Goal: Task Accomplishment & Management: Manage account settings

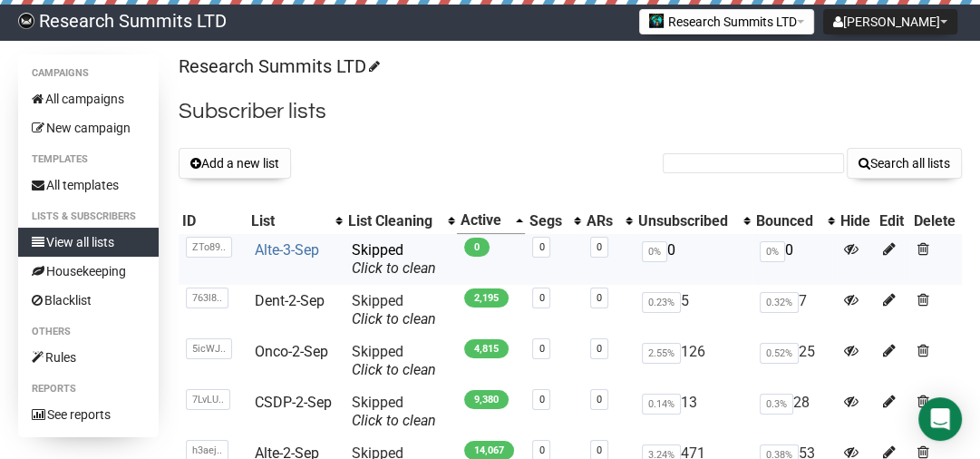
click at [272, 247] on link "Alte-3-Sep" at bounding box center [287, 249] width 64 height 17
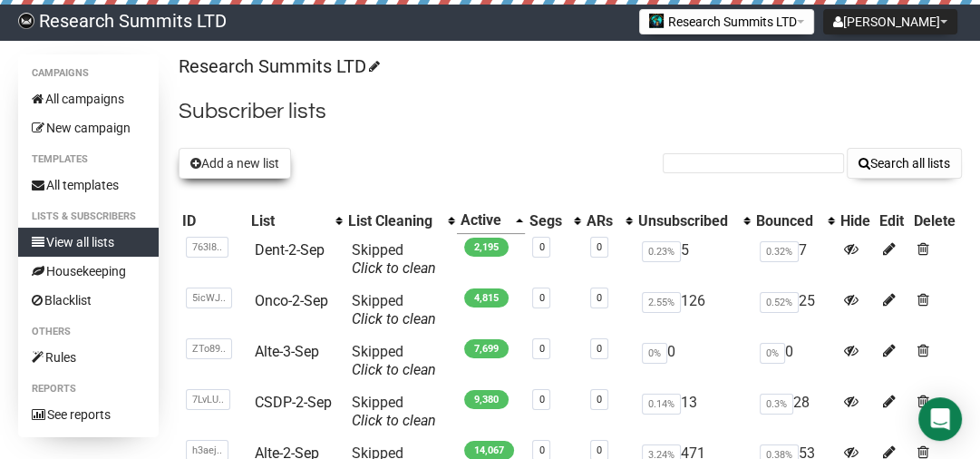
click at [228, 161] on button "Add a new list" at bounding box center [235, 163] width 112 height 31
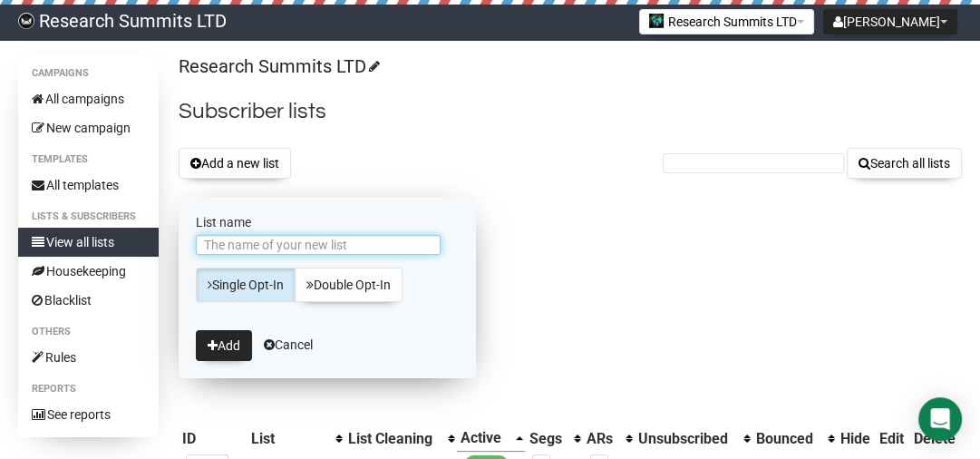
click at [258, 239] on input "List name" at bounding box center [318, 245] width 245 height 20
type input "Wome-3-Sep"
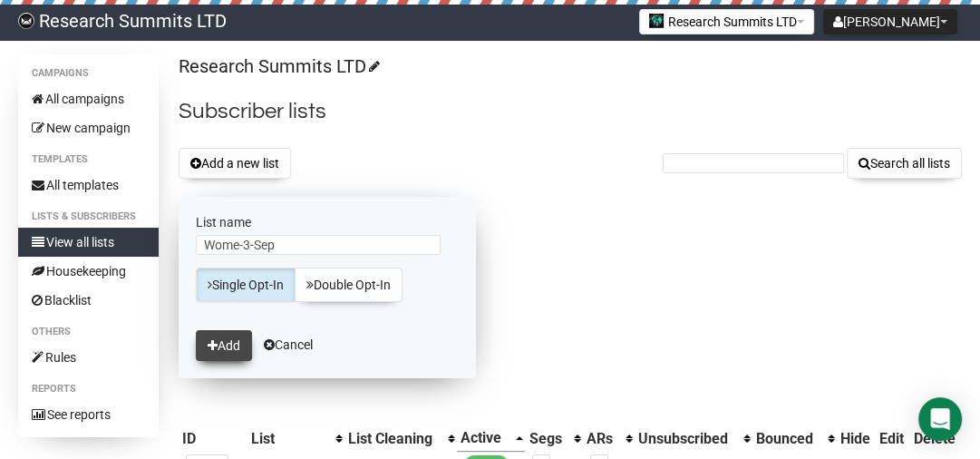
click at [224, 348] on button "Add" at bounding box center [224, 345] width 56 height 31
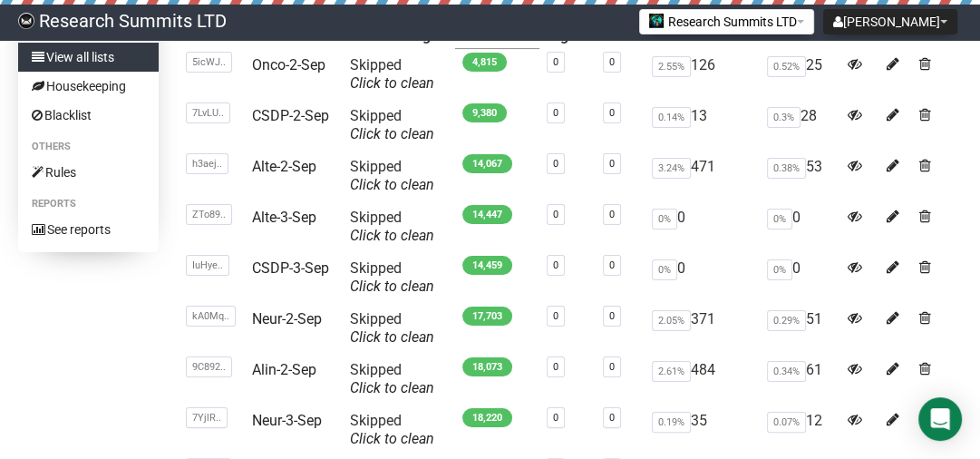
scroll to position [246, 0]
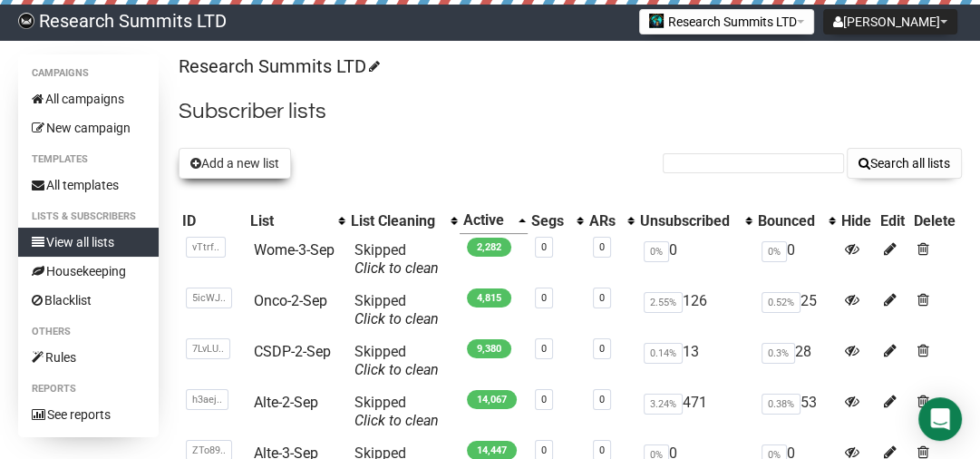
click at [238, 162] on button "Add a new list" at bounding box center [235, 163] width 112 height 31
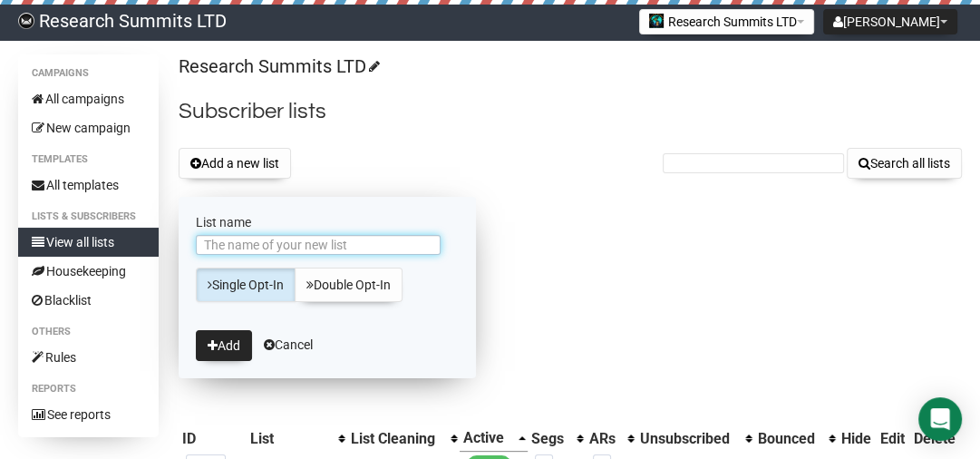
click at [385, 241] on input "List name" at bounding box center [318, 245] width 245 height 20
type input "Nutr-3-Sep"
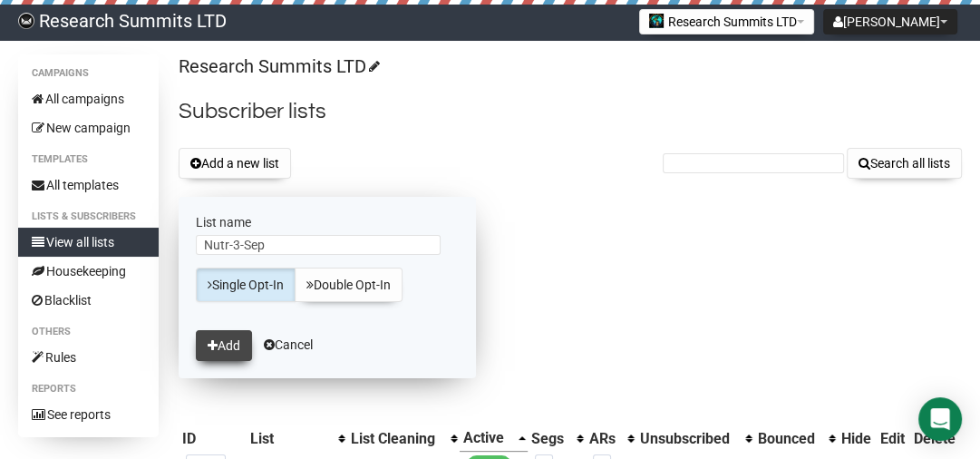
click at [220, 344] on button "Add" at bounding box center [224, 345] width 56 height 31
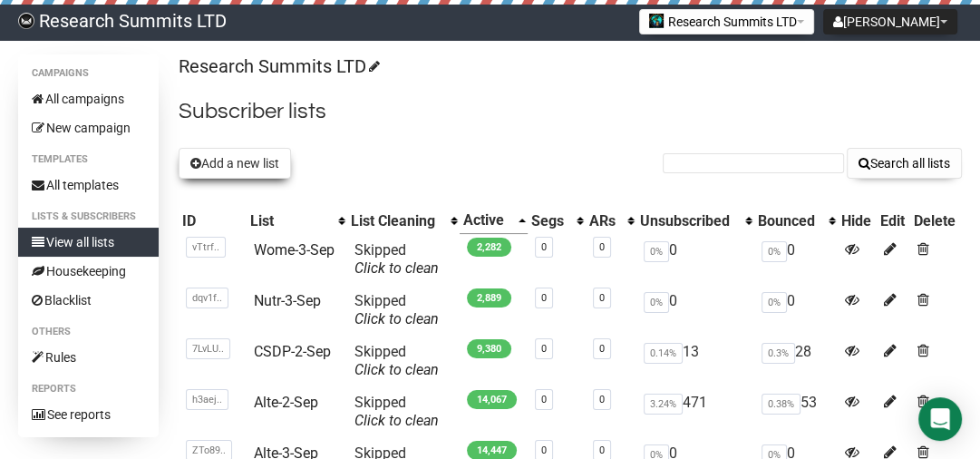
click at [254, 149] on button "Add a new list" at bounding box center [235, 163] width 112 height 31
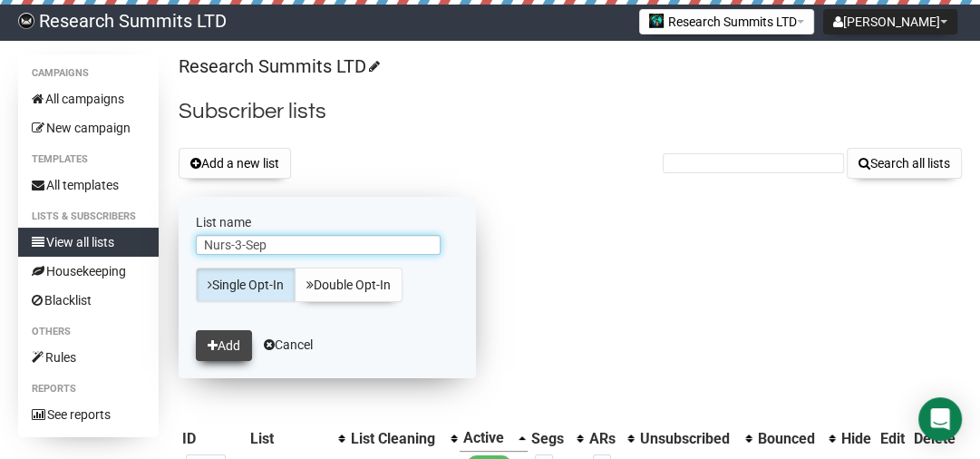
type input "Nurs-3-Sep"
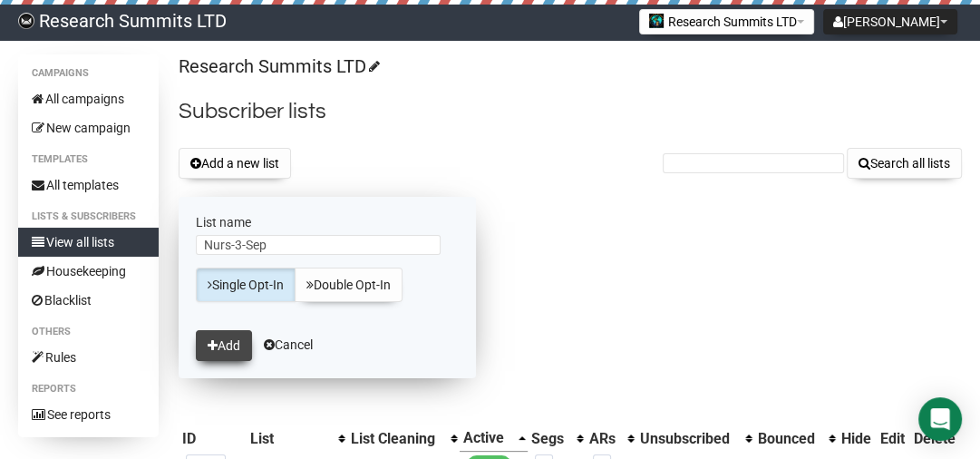
click at [218, 344] on button "Add" at bounding box center [224, 345] width 56 height 31
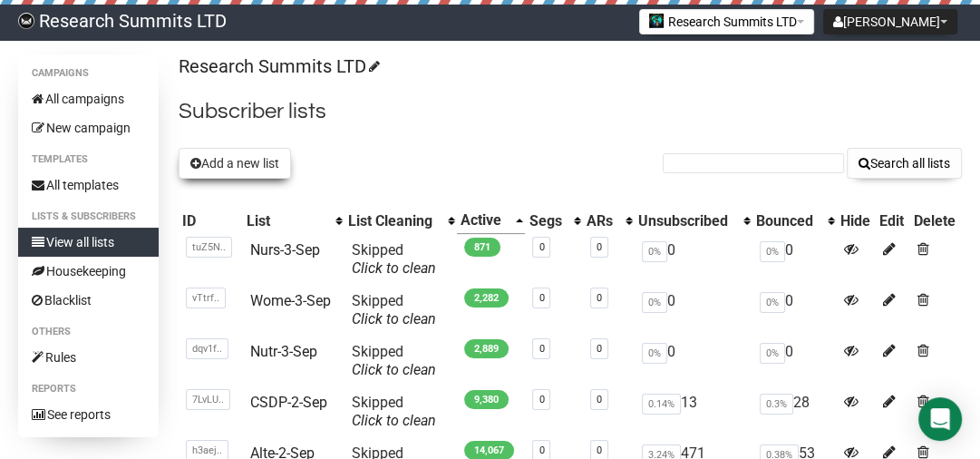
click at [214, 157] on button "Add a new list" at bounding box center [235, 163] width 112 height 31
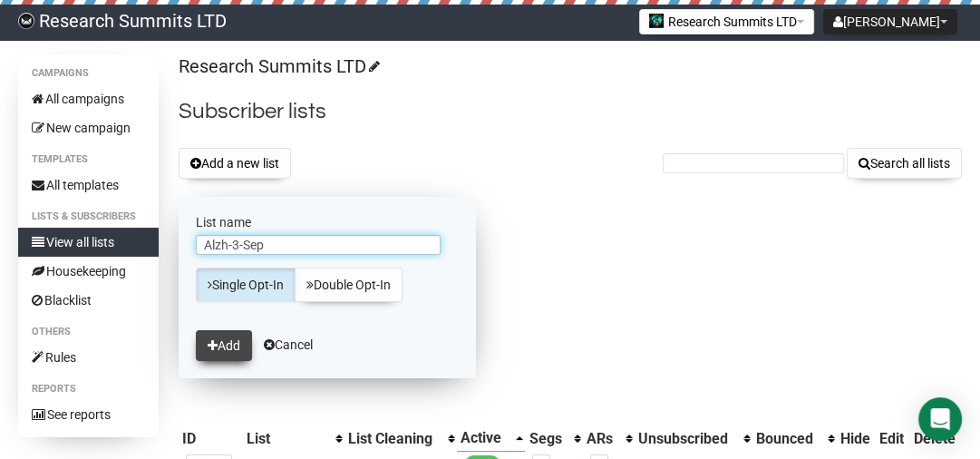
type input "Alzh-3-Sep"
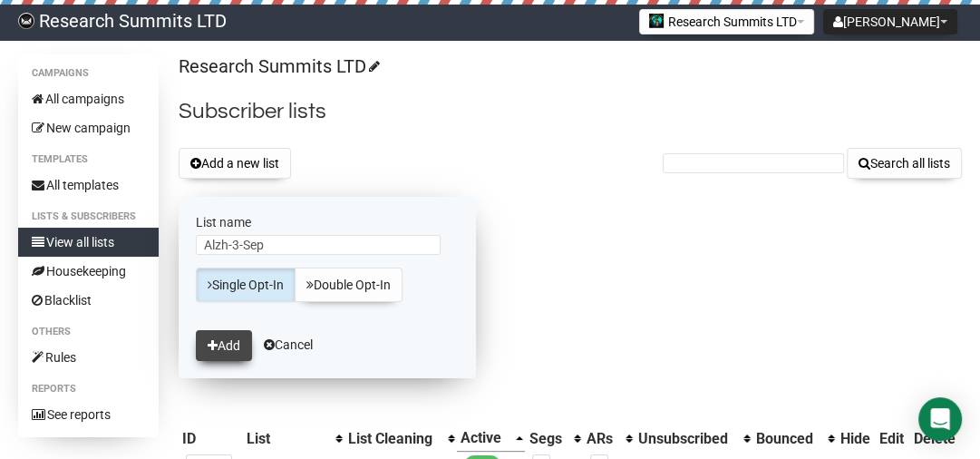
click at [228, 345] on button "Add" at bounding box center [224, 345] width 56 height 31
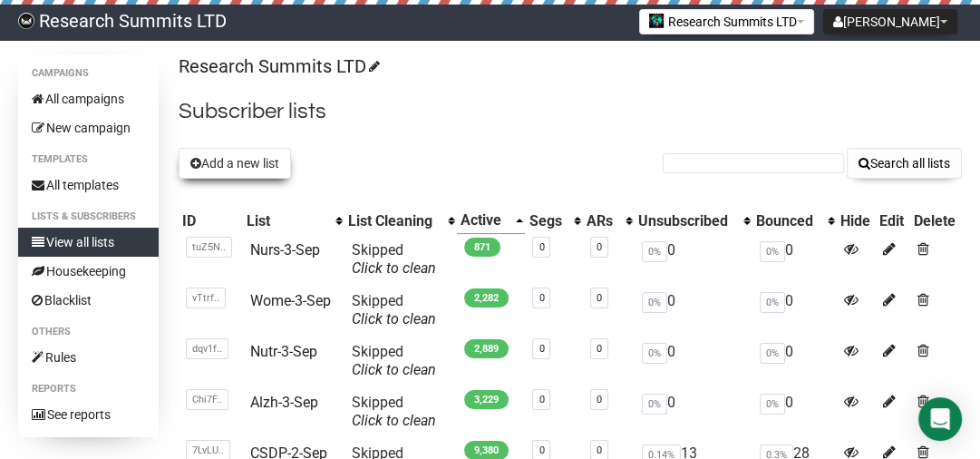
click at [263, 174] on button "Add a new list" at bounding box center [235, 163] width 112 height 31
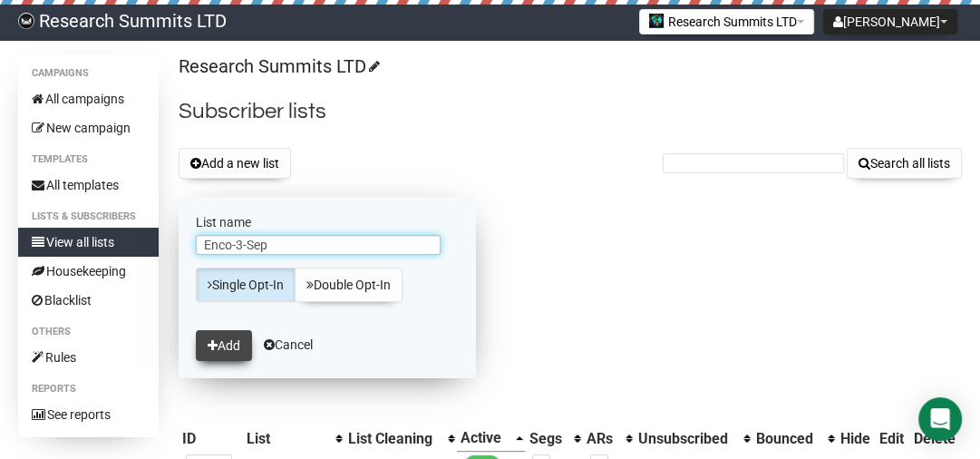
type input "Enco-3-Sep"
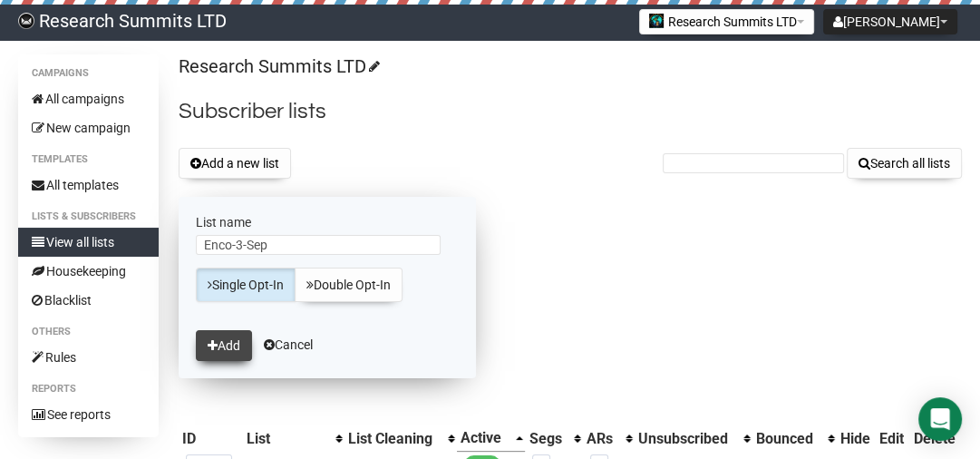
click at [232, 334] on button "Add" at bounding box center [224, 345] width 56 height 31
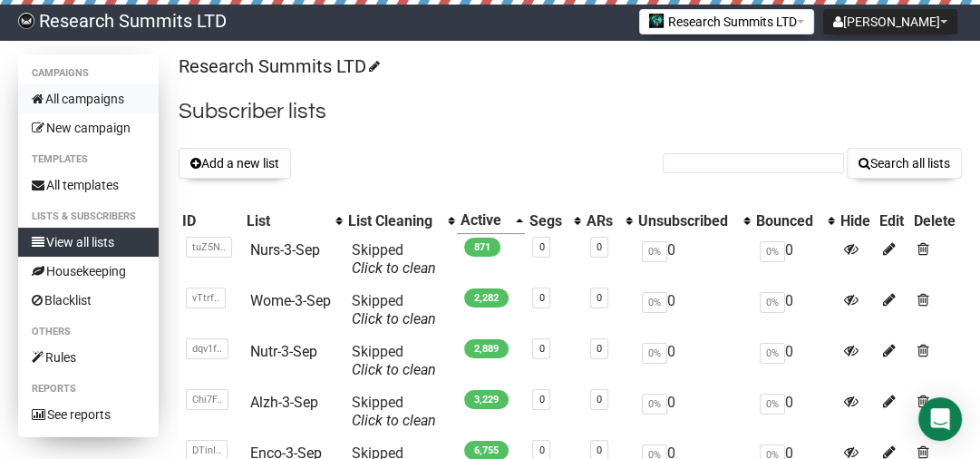
click at [103, 95] on link "All campaigns" at bounding box center [88, 98] width 141 height 29
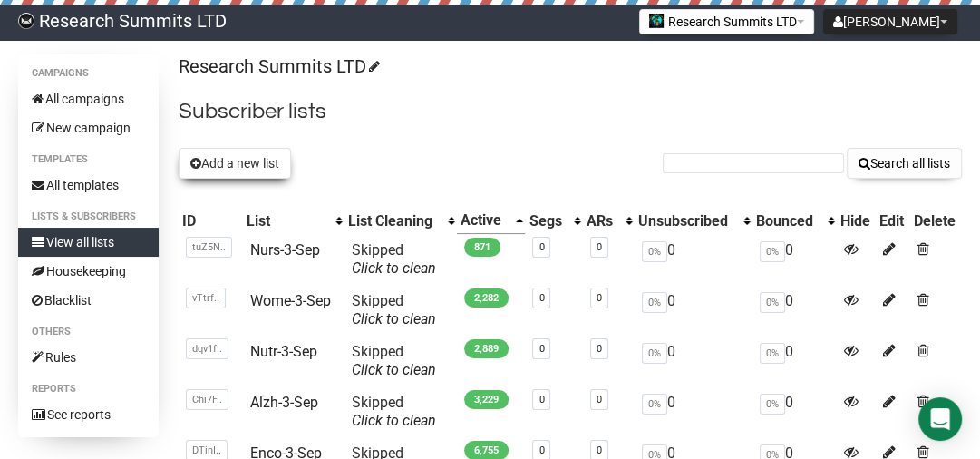
click at [219, 161] on button "Add a new list" at bounding box center [235, 163] width 112 height 31
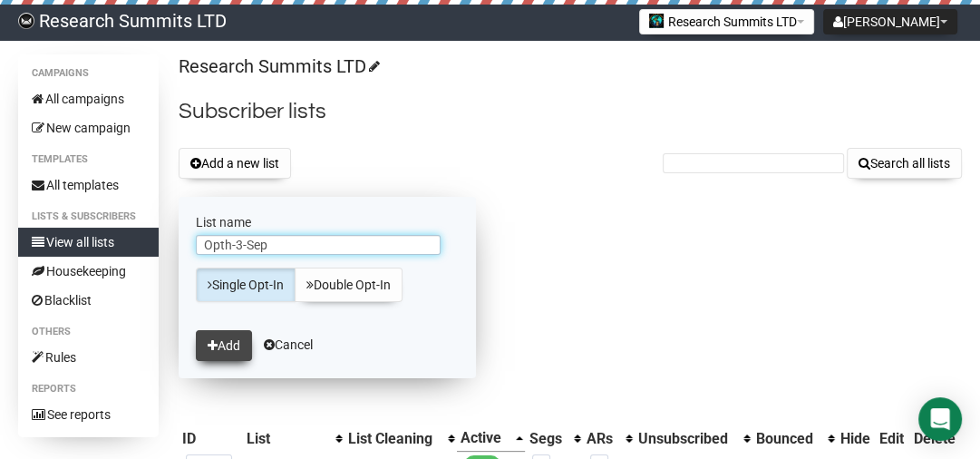
type input "Opth-3-Sep"
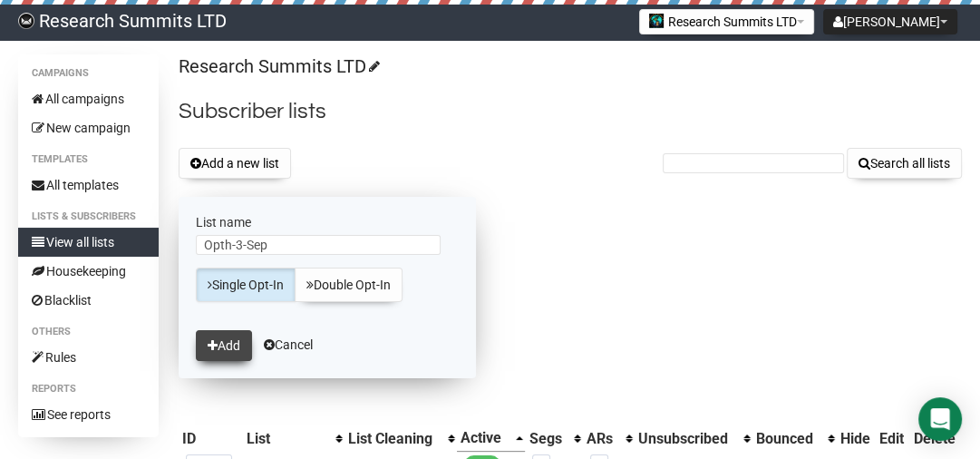
click at [218, 349] on button "Add" at bounding box center [224, 345] width 56 height 31
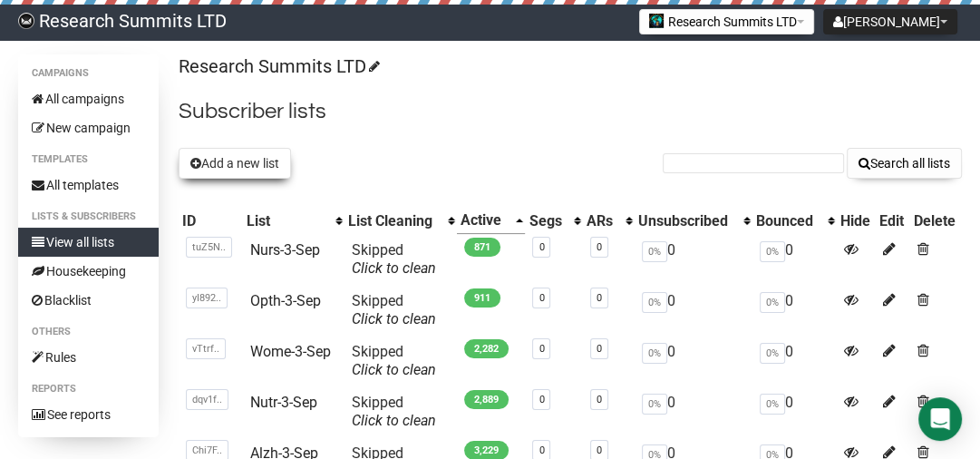
click at [220, 170] on button "Add a new list" at bounding box center [235, 163] width 112 height 31
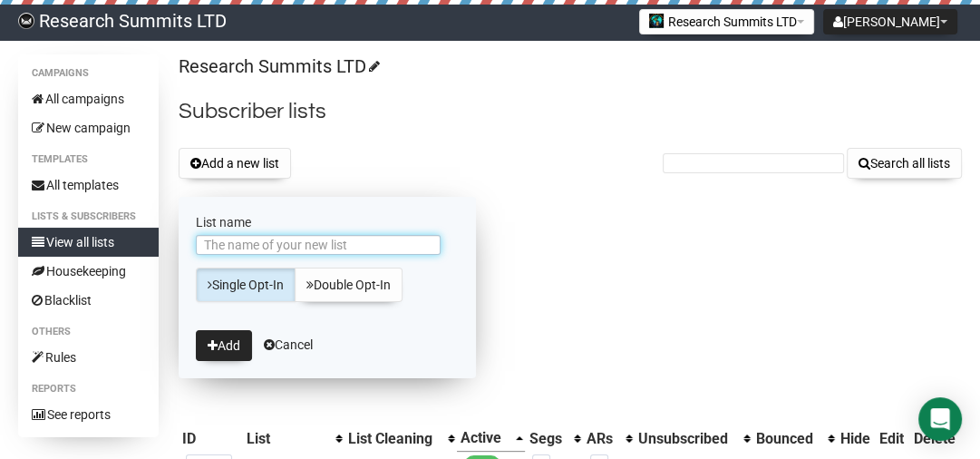
click at [257, 239] on input "List name" at bounding box center [318, 245] width 245 height 20
type input "Card-3-Sep"
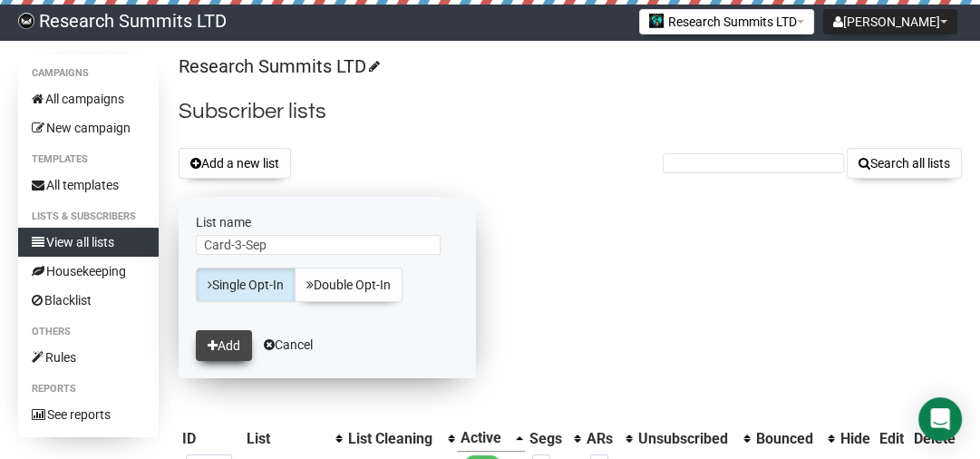
click at [223, 340] on button "Add" at bounding box center [224, 345] width 56 height 31
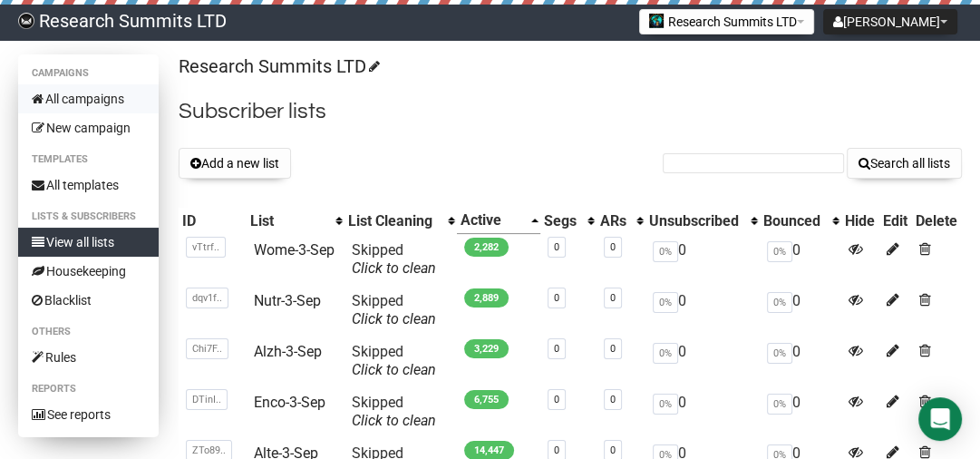
click at [73, 94] on link "All campaigns" at bounding box center [88, 98] width 141 height 29
